Goal: Transaction & Acquisition: Purchase product/service

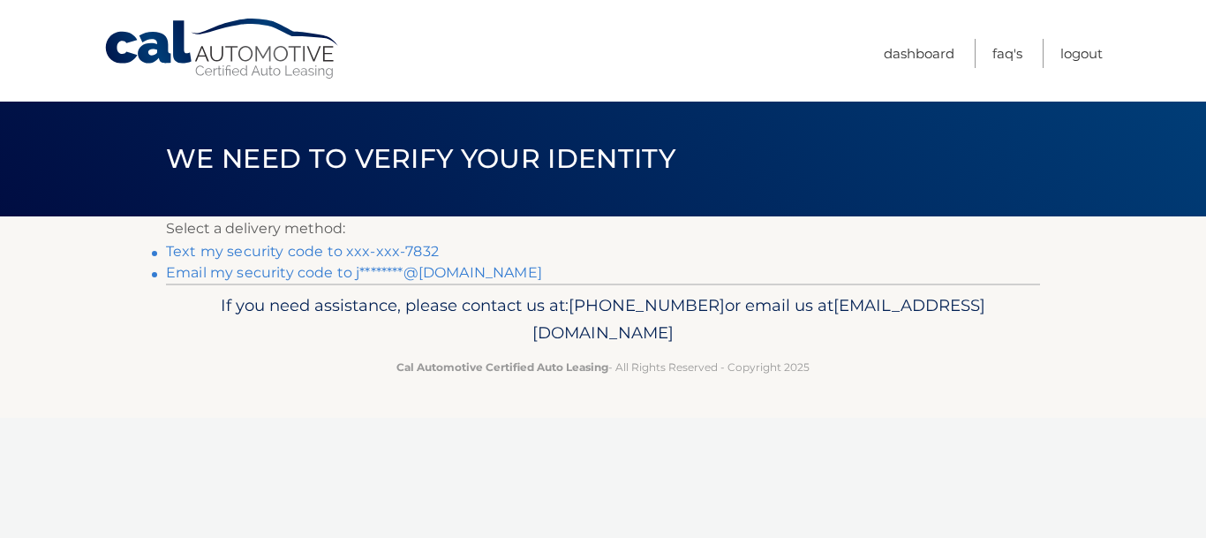
click at [284, 250] on link "Text my security code to xxx-xxx-7832" at bounding box center [302, 251] width 273 height 17
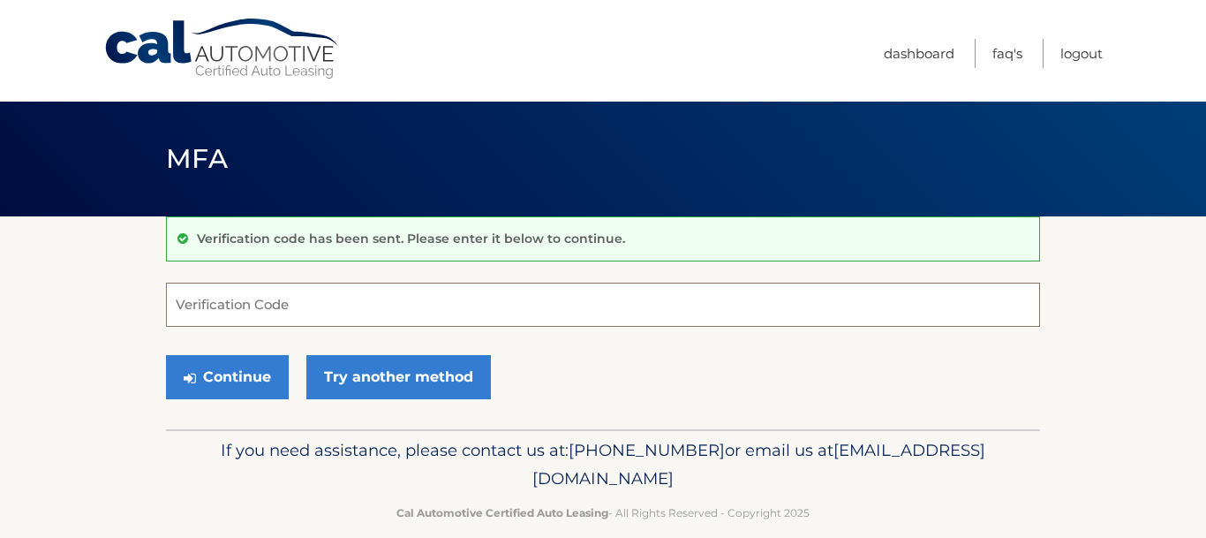
click at [276, 296] on input "Verification Code" at bounding box center [603, 305] width 874 height 44
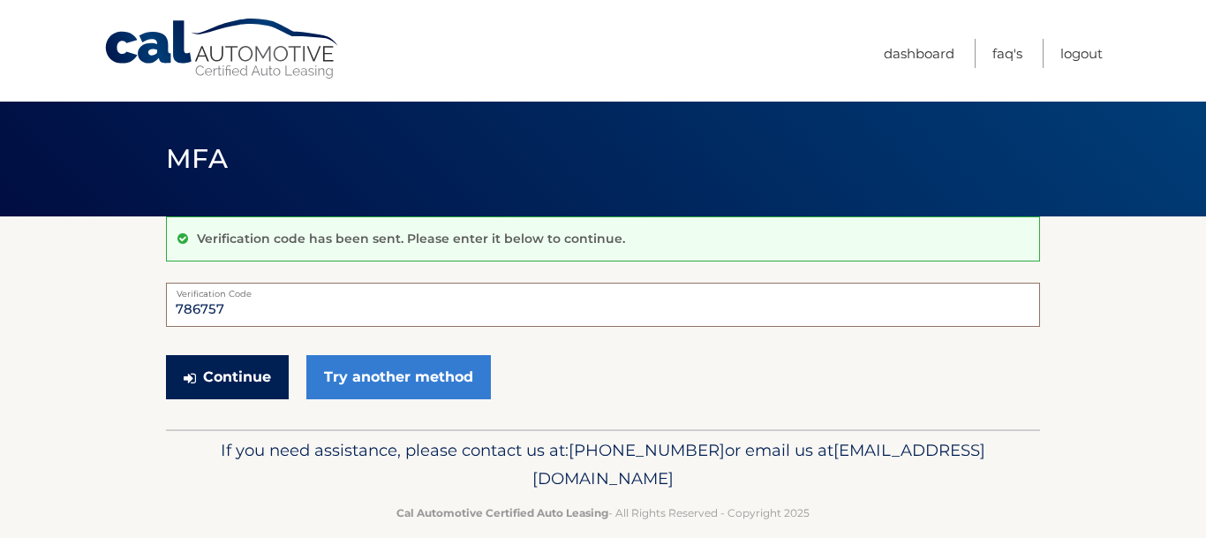
type input "786757"
click at [219, 374] on button "Continue" at bounding box center [227, 377] width 123 height 44
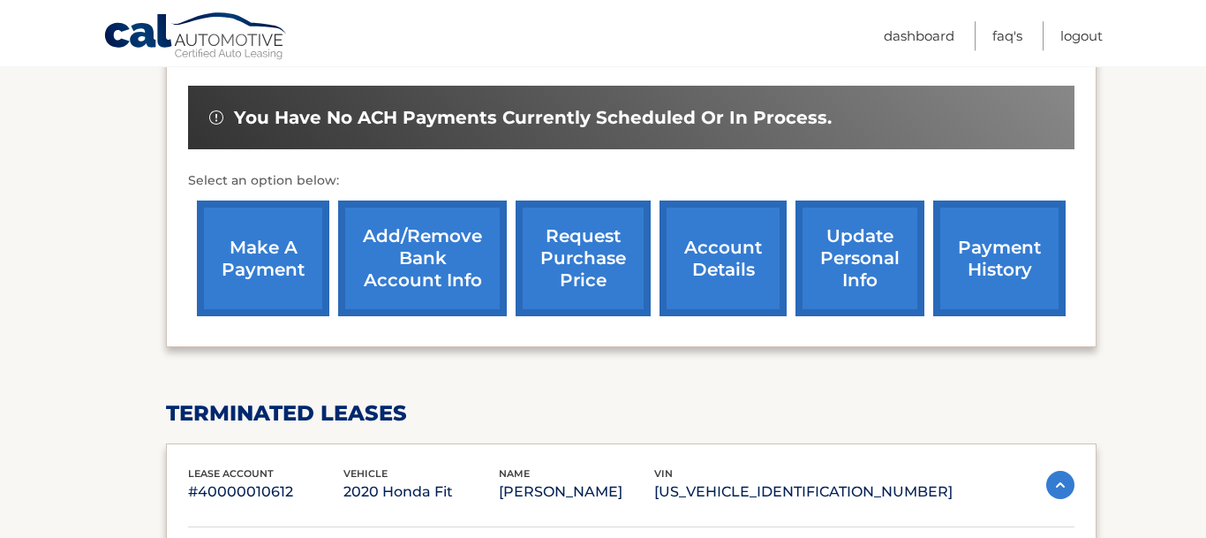
scroll to position [540, 0]
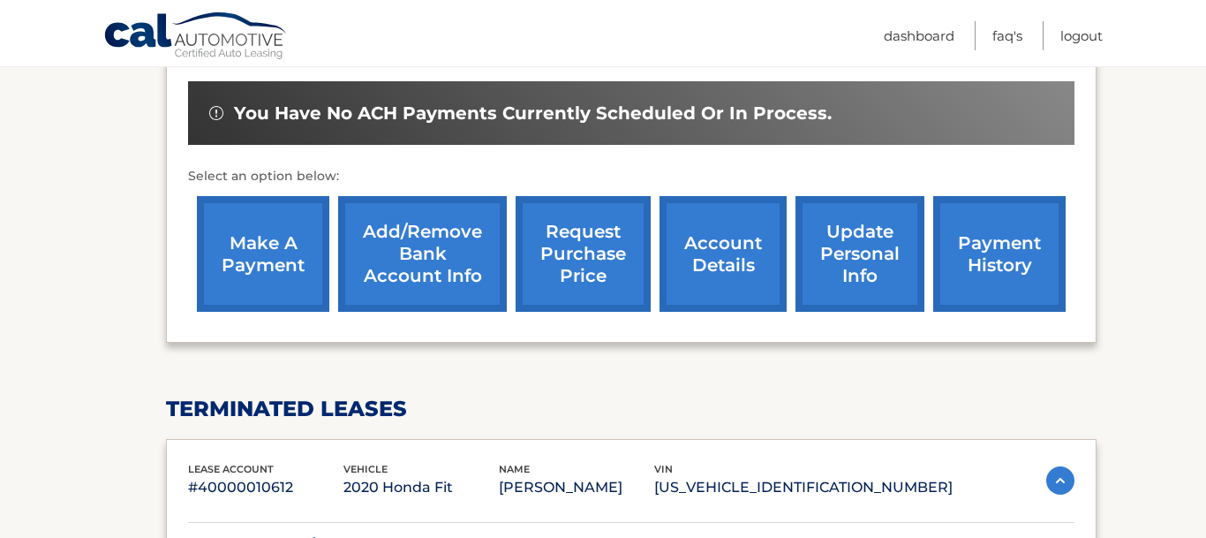
click at [261, 259] on link "make a payment" at bounding box center [263, 254] width 132 height 116
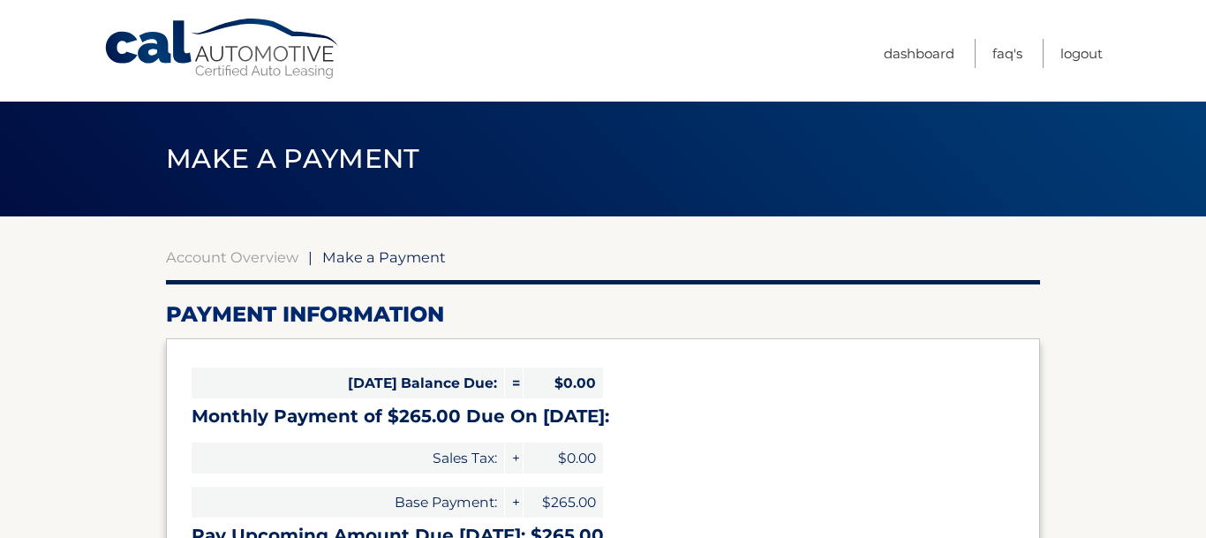
select select "MzQ5YzVmMzgtMzg5Zi00MDgwLTk2ZjUtYjk1ZTE1MTRlNjU3"
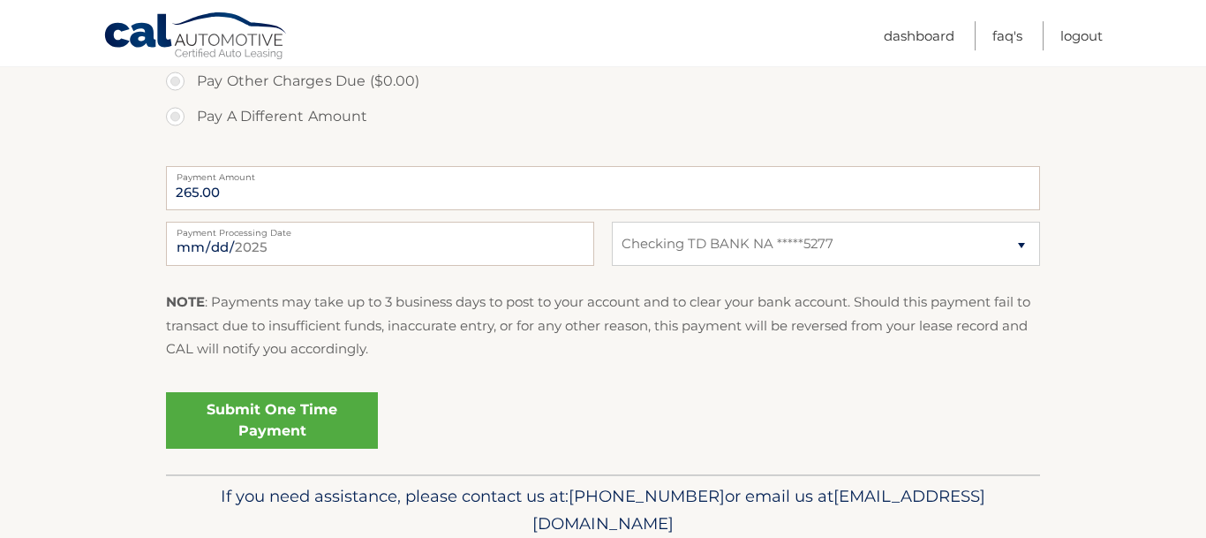
scroll to position [666, 0]
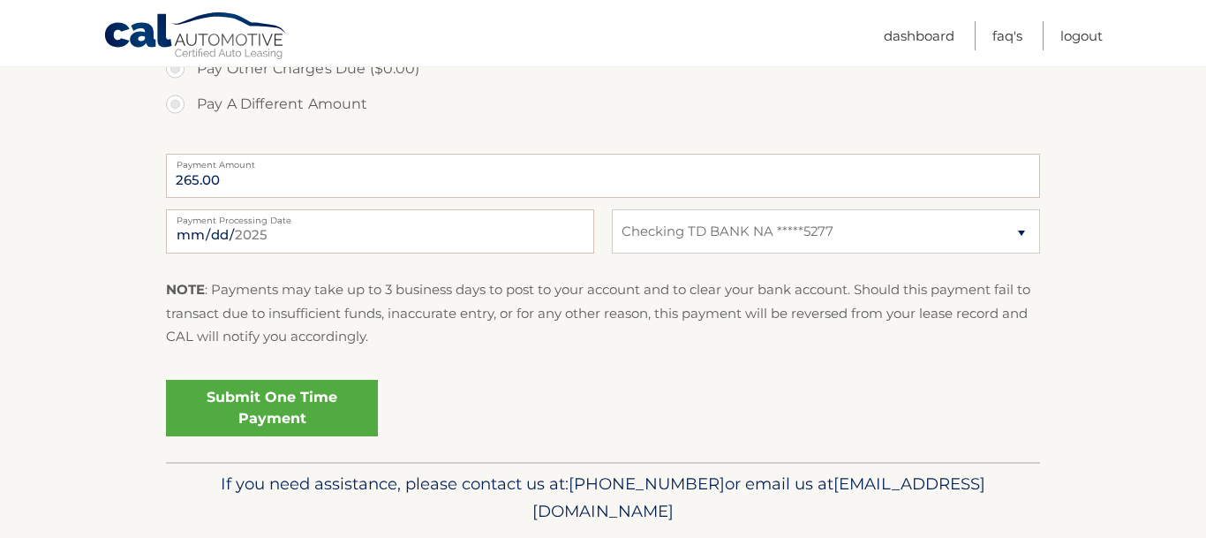
click at [276, 407] on link "Submit One Time Payment" at bounding box center [272, 408] width 212 height 57
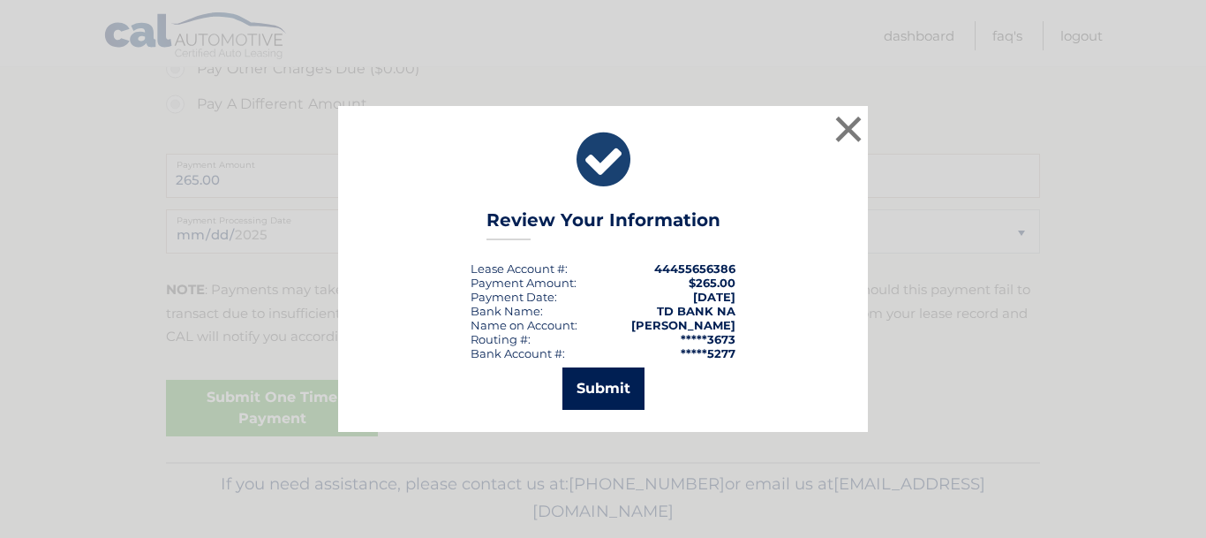
click at [611, 389] on button "Submit" at bounding box center [604, 388] width 82 height 42
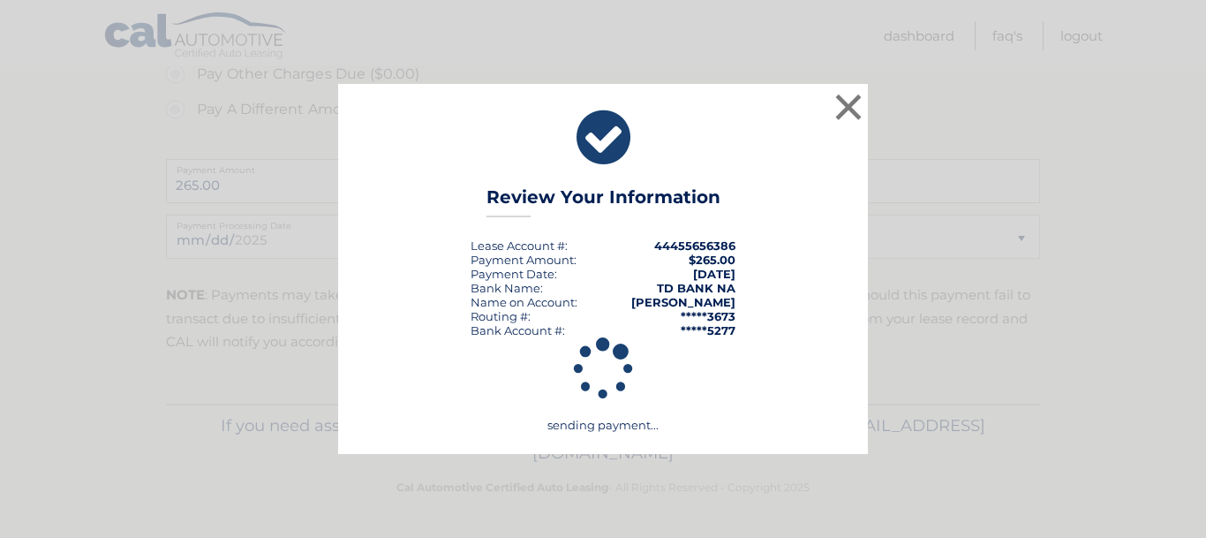
scroll to position [661, 0]
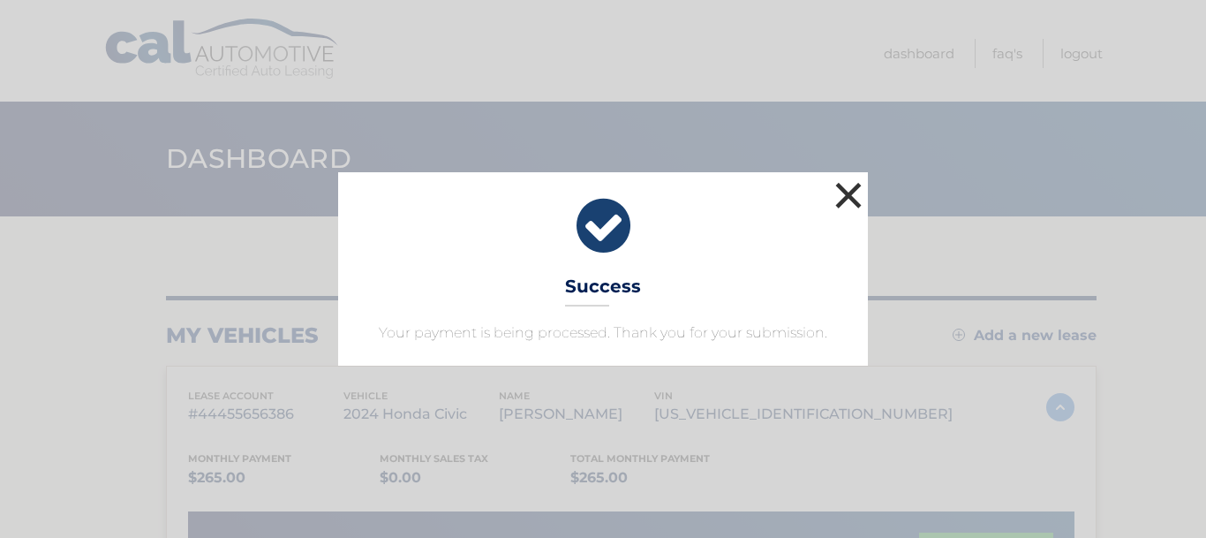
click at [843, 193] on button "×" at bounding box center [848, 195] width 35 height 35
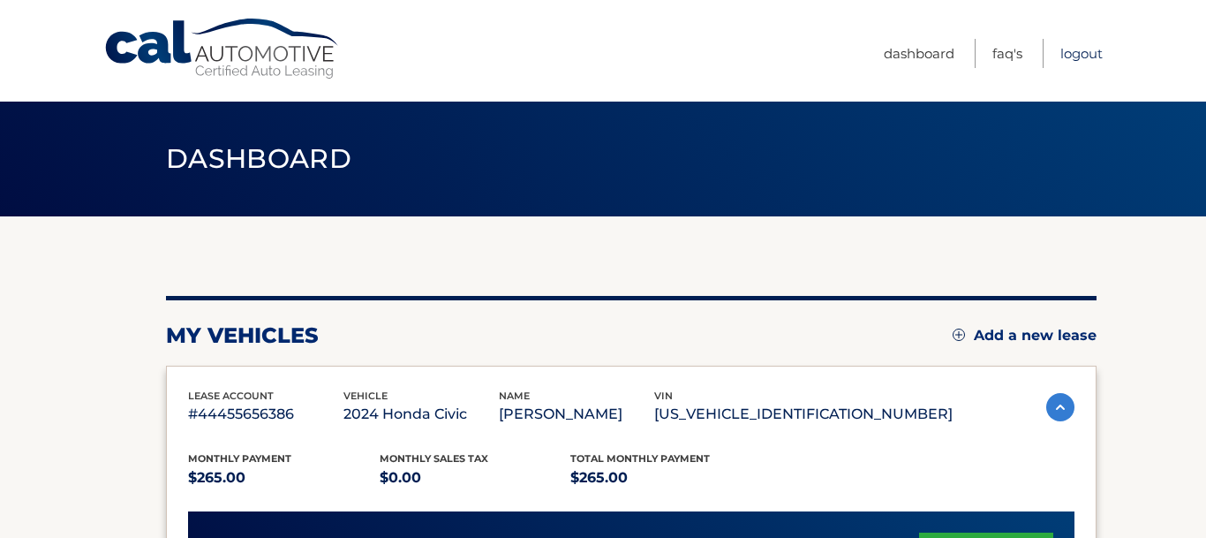
click at [1092, 53] on link "Logout" at bounding box center [1082, 53] width 42 height 29
